Goal: Task Accomplishment & Management: Complete application form

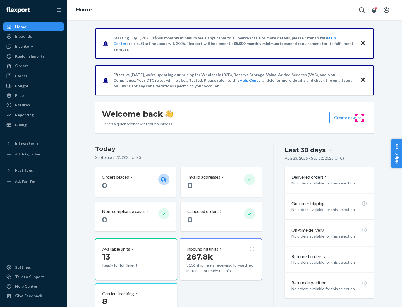
click at [360, 118] on button "Create new Create new inbound Create new order Create new product" at bounding box center [349, 117] width 38 height 11
click at [34, 36] on div "Inbounds" at bounding box center [33, 36] width 59 height 8
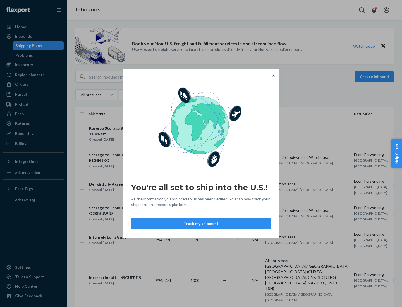
click at [201, 224] on button "Track my shipment" at bounding box center [201, 223] width 140 height 11
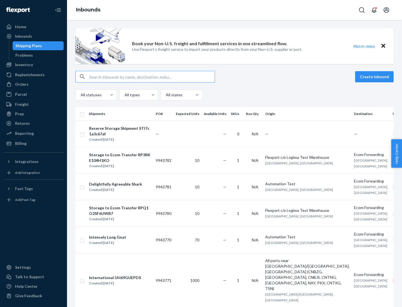
click at [376, 77] on button "Create inbound" at bounding box center [375, 76] width 39 height 11
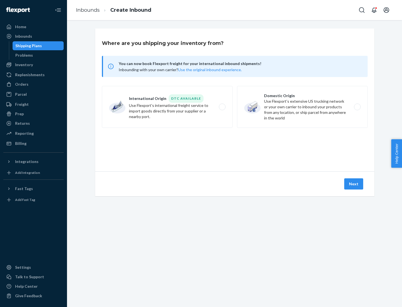
click at [167, 107] on label "International Origin DTC Available Use Flexport's international freight service…" at bounding box center [167, 107] width 131 height 42
click at [222, 107] on input "International Origin DTC Available Use Flexport's international freight service…" at bounding box center [224, 107] width 4 height 4
radio input "true"
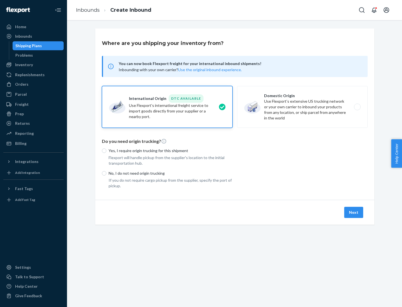
click at [171, 173] on p "No, I do not need origin trucking" at bounding box center [171, 174] width 124 height 6
click at [106, 173] on input "No, I do not need origin trucking" at bounding box center [104, 173] width 4 height 4
radio input "true"
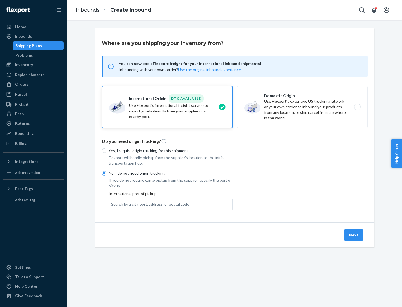
click at [149, 204] on div "Search by a city, port, address, or postal code" at bounding box center [150, 205] width 78 height 6
click at [112, 204] on input "Search by a city, port, address, or postal code" at bounding box center [111, 205] width 1 height 6
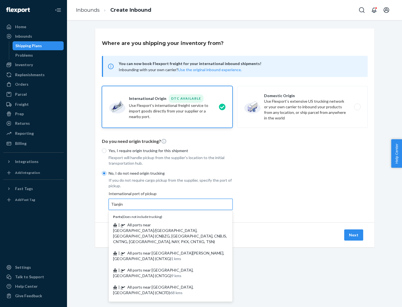
click at [165, 225] on span "| All ports near [GEOGRAPHIC_DATA]/[GEOGRAPHIC_DATA], [GEOGRAPHIC_DATA] (CNBZG,…" at bounding box center [170, 234] width 114 height 22
click at [124, 207] on input "Tianjin" at bounding box center [117, 205] width 12 height 6
type input "All ports near [GEOGRAPHIC_DATA]/[GEOGRAPHIC_DATA], [GEOGRAPHIC_DATA] (CNBZG, […"
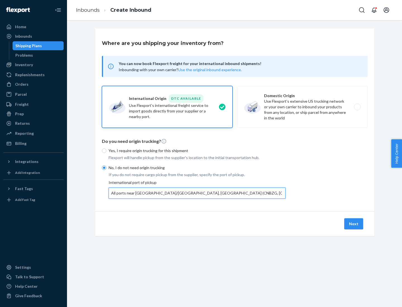
click at [354, 224] on button "Next" at bounding box center [354, 224] width 19 height 11
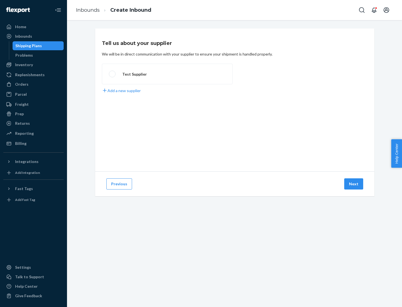
click at [167, 74] on label "Test Supplier" at bounding box center [167, 74] width 131 height 21
click at [113, 74] on input "Test Supplier" at bounding box center [111, 74] width 4 height 4
radio input "true"
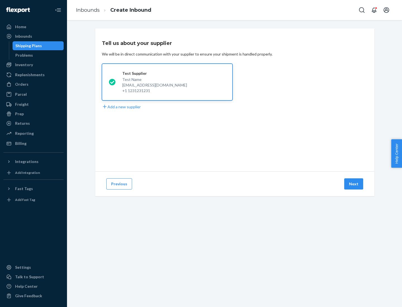
click at [354, 184] on button "Next" at bounding box center [354, 184] width 19 height 11
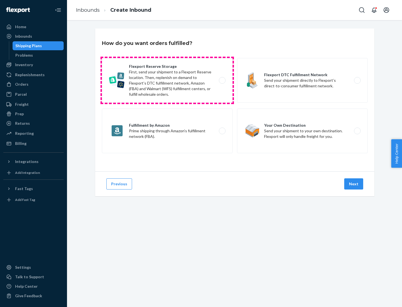
click at [167, 80] on label "Flexport Reserve Storage First, send your shipment to a Flexport Reserve locati…" at bounding box center [167, 80] width 131 height 45
click at [222, 80] on input "Flexport Reserve Storage First, send your shipment to a Flexport Reserve locati…" at bounding box center [224, 81] width 4 height 4
radio input "true"
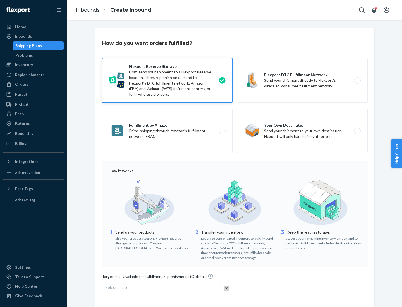
scroll to position [46, 0]
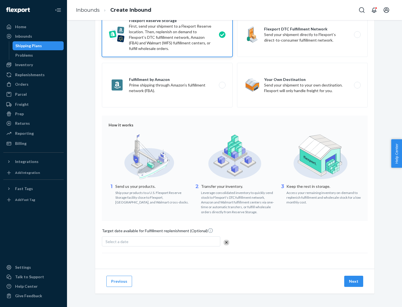
click at [354, 281] on button "Next" at bounding box center [354, 281] width 19 height 11
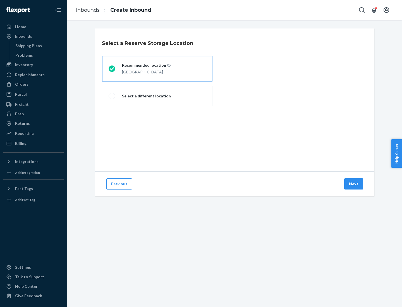
click at [157, 69] on div "[GEOGRAPHIC_DATA]" at bounding box center [146, 71] width 49 height 7
click at [112, 69] on input "Recommended location [GEOGRAPHIC_DATA]" at bounding box center [111, 69] width 4 height 4
click at [354, 184] on button "Next" at bounding box center [354, 184] width 19 height 11
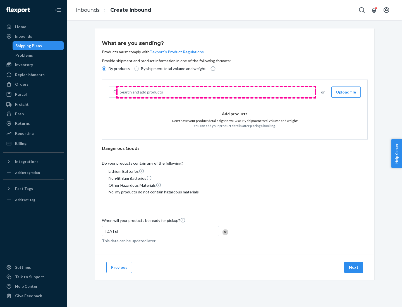
click at [216, 92] on div "Search and add products" at bounding box center [216, 92] width 197 height 10
click at [120, 92] on input "Search and add products" at bounding box center [120, 92] width 1 height 6
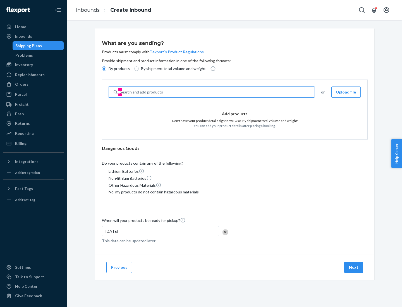
type input "basic"
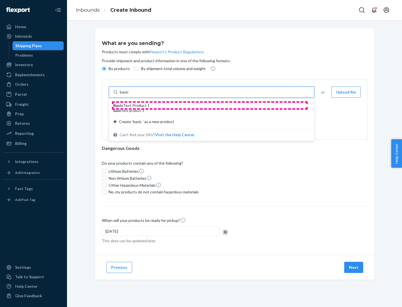
click at [210, 106] on div "Basic Test Product 1" at bounding box center [209, 106] width 192 height 6
click at [130, 95] on input "basic" at bounding box center [125, 92] width 10 height 6
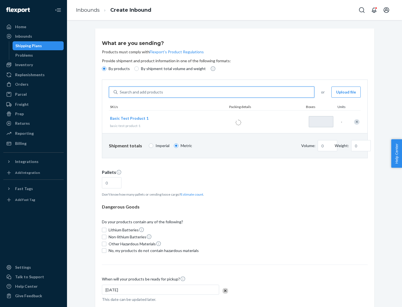
type input "1"
type input "1.09"
type input "3.27"
type input "3"
type input "0.01"
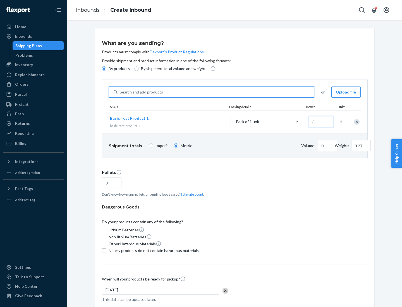
type input "32.66"
type input "30"
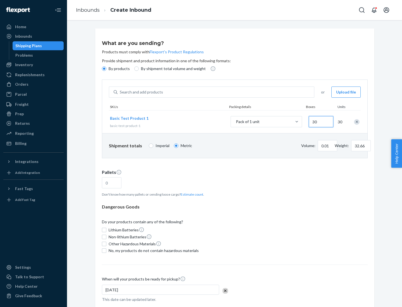
type input "0.07"
type input "326.59"
type input "300"
type input "0.68"
type input "3265.86"
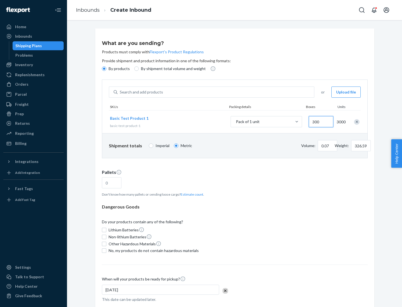
type input "3000"
type input "1.09"
type input "1"
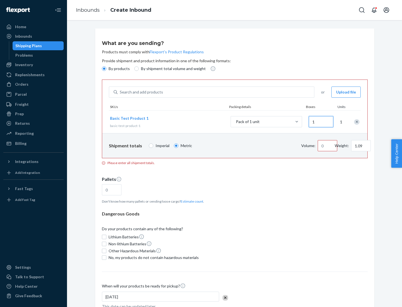
type input "10.89"
type input "10"
type input "0.02"
type input "108.86"
type input "100"
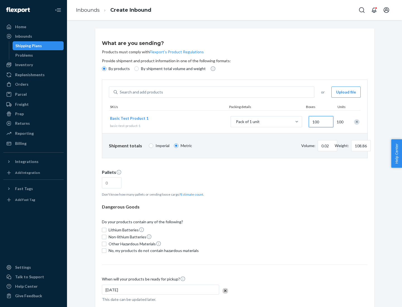
type input "0.23"
type input "1088.62"
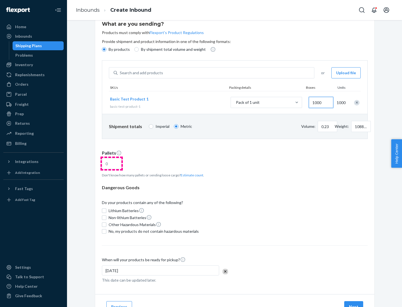
type input "1000"
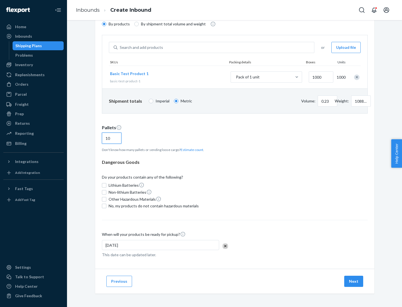
type input "10"
click at [153, 206] on span "No, my products do not contain hazardous materials" at bounding box center [154, 206] width 90 height 6
click at [106, 206] on input "No, my products do not contain hazardous materials" at bounding box center [104, 206] width 4 height 4
checkbox input "true"
click at [354, 282] on button "Next" at bounding box center [354, 281] width 19 height 11
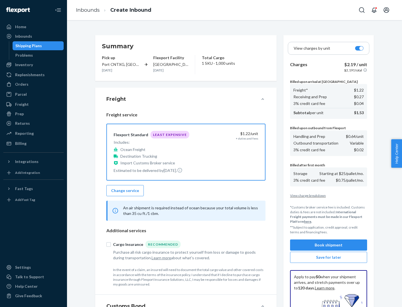
scroll to position [82, 0]
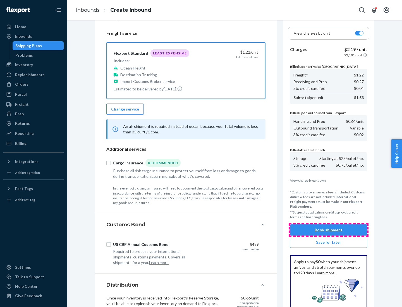
click at [329, 230] on button "Book shipment" at bounding box center [328, 230] width 77 height 11
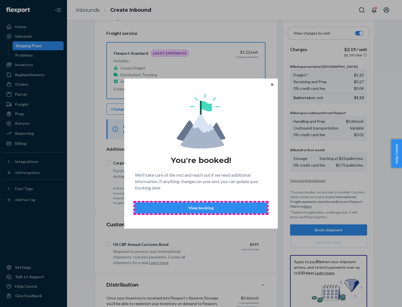
click at [201, 208] on p "View booking" at bounding box center [201, 208] width 123 height 6
